Goal: Task Accomplishment & Management: Manage account settings

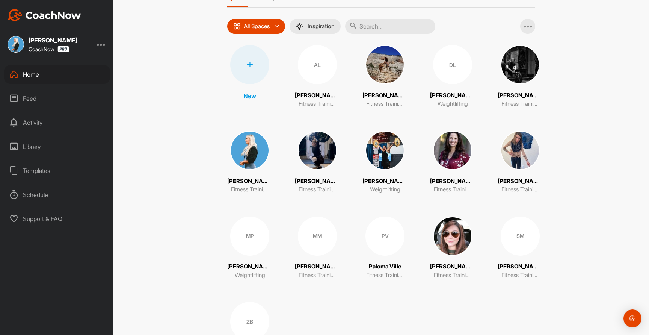
scroll to position [108, 0]
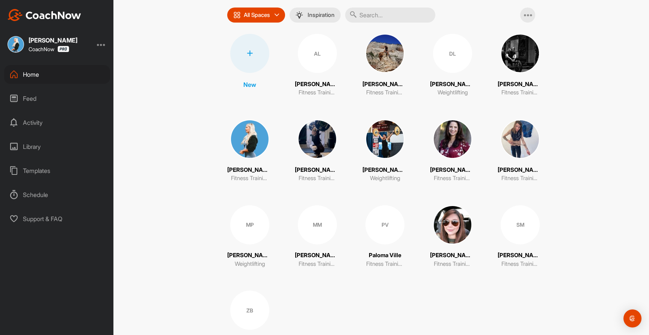
click at [386, 54] on img at bounding box center [384, 53] width 39 height 39
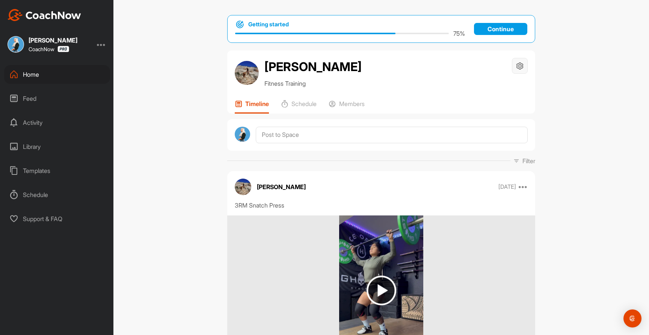
click at [520, 63] on icon at bounding box center [520, 66] width 9 height 9
click at [495, 87] on li "Space Settings" at bounding box center [497, 87] width 61 height 24
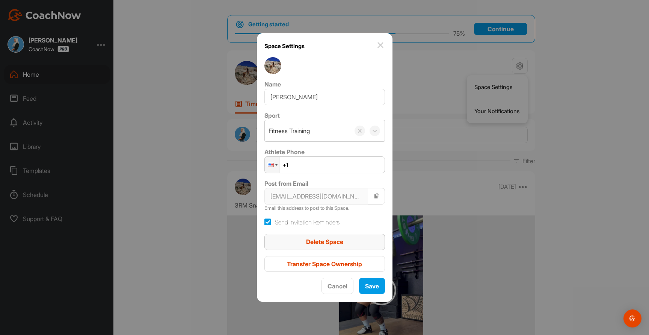
click at [326, 241] on span "Delete Space" at bounding box center [324, 242] width 37 height 8
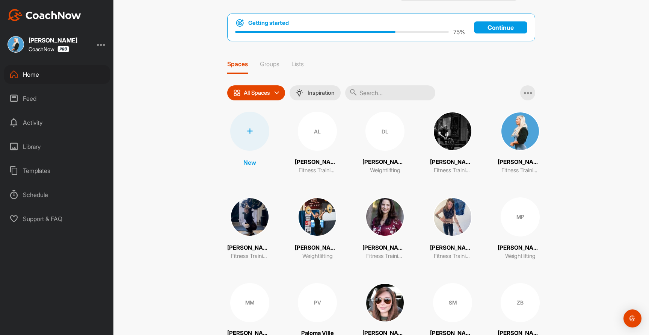
scroll to position [66, 0]
